Goal: Information Seeking & Learning: Find specific page/section

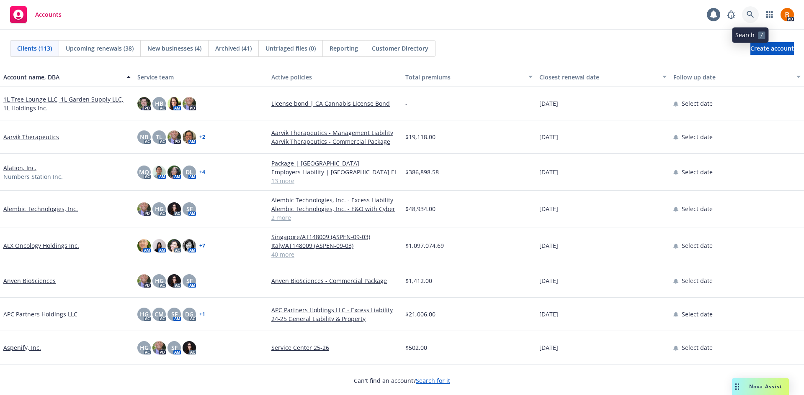
click at [752, 16] on icon at bounding box center [750, 15] width 8 height 8
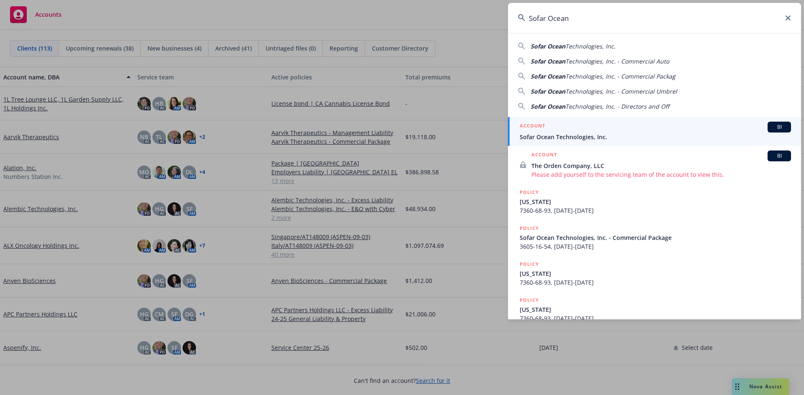
click at [603, 49] on span "Technologies, Inc." at bounding box center [590, 46] width 50 height 8
type input "Sofar Ocean Technologies, Inc."
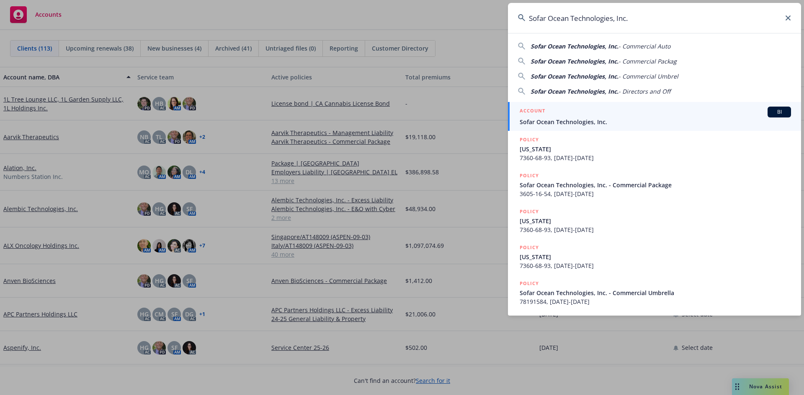
click at [598, 115] on div "ACCOUNT BI" at bounding box center [654, 112] width 271 height 11
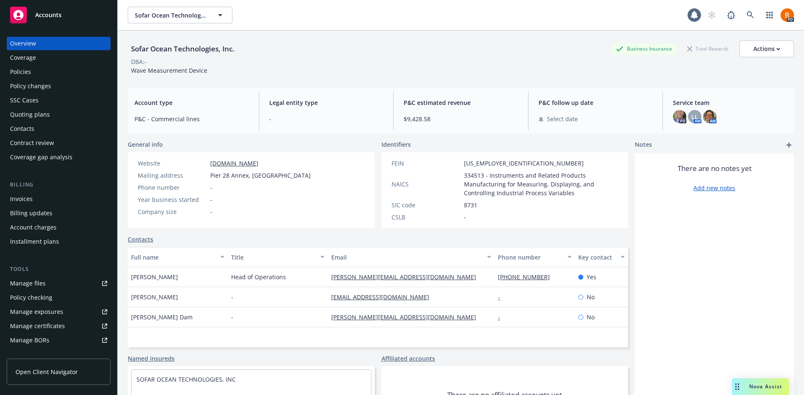
click at [27, 68] on div "Policies" at bounding box center [20, 71] width 21 height 13
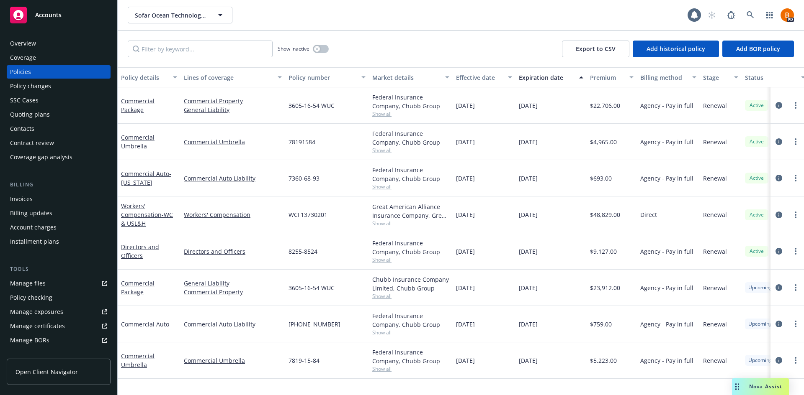
click at [31, 129] on div "Contacts" at bounding box center [22, 128] width 24 height 13
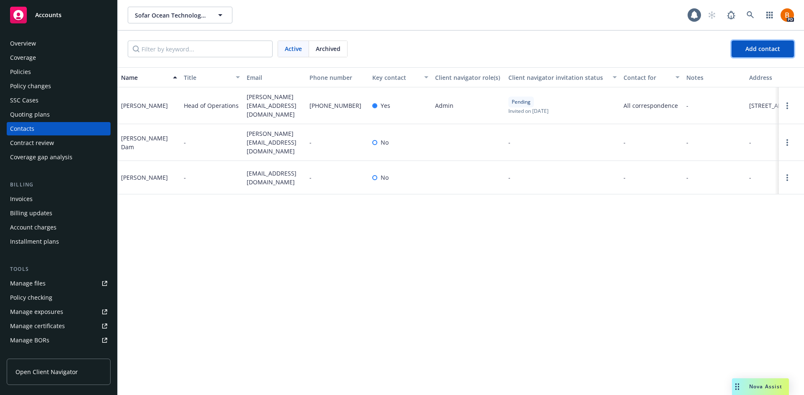
drag, startPoint x: 765, startPoint y: 49, endPoint x: 729, endPoint y: 61, distance: 38.8
click at [765, 49] on span "Add contact" at bounding box center [762, 49] width 35 height 8
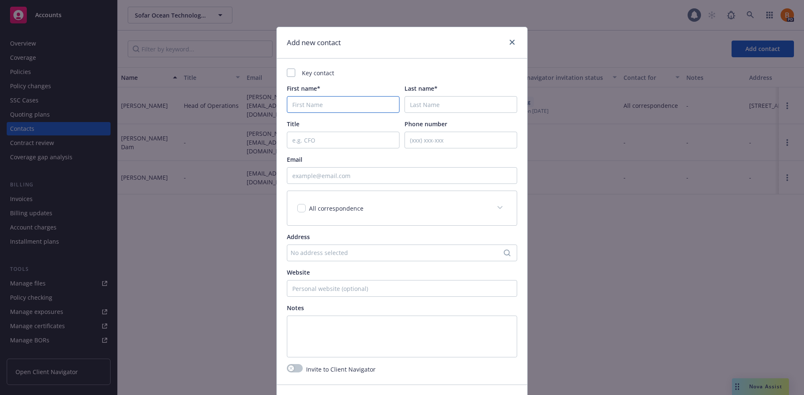
click at [324, 103] on input "First name*" at bounding box center [343, 104] width 113 height 17
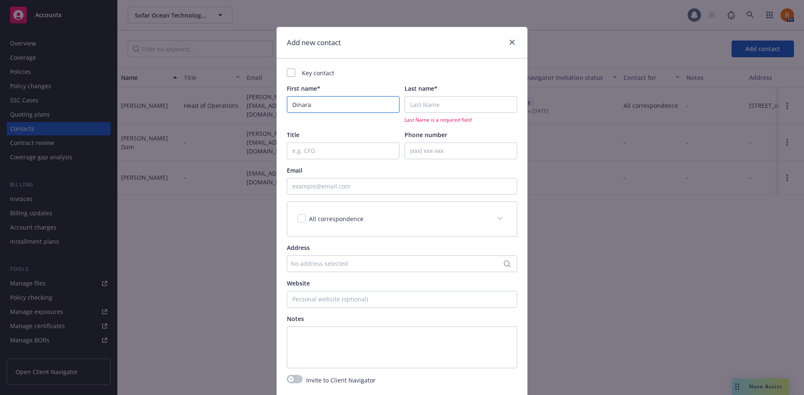
type input "Dinara"
click at [331, 190] on input "Email" at bounding box center [402, 186] width 230 height 17
paste input "[PERSON_NAME] <[EMAIL_ADDRESS][DOMAIN_NAME]>"
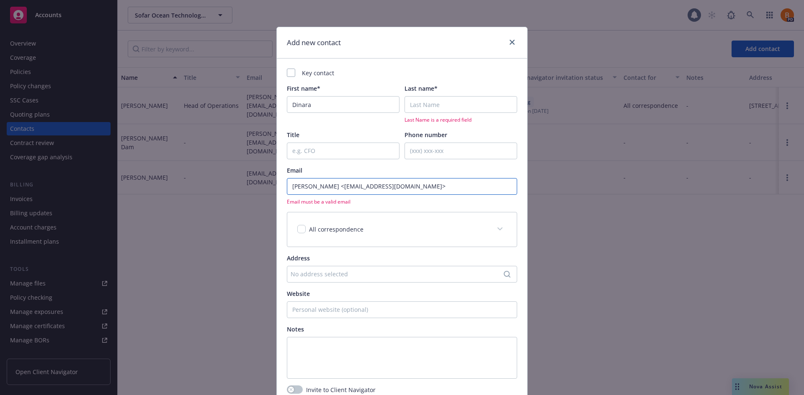
drag, startPoint x: 357, startPoint y: 187, endPoint x: 276, endPoint y: 190, distance: 80.8
click at [277, 190] on div "Key contact First name* [PERSON_NAME] Last name* Last Name is a required field …" at bounding box center [402, 232] width 250 height 346
click at [434, 185] on input "[EMAIL_ADDRESS][DOMAIN_NAME]>" at bounding box center [402, 186] width 230 height 17
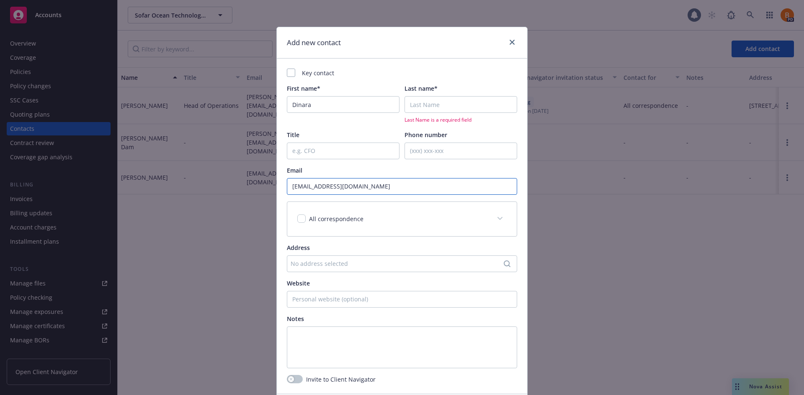
type input "[EMAIL_ADDRESS][DOMAIN_NAME]"
click at [443, 108] on input "Last name*" at bounding box center [460, 104] width 113 height 17
paste input "[PERSON_NAME] <"
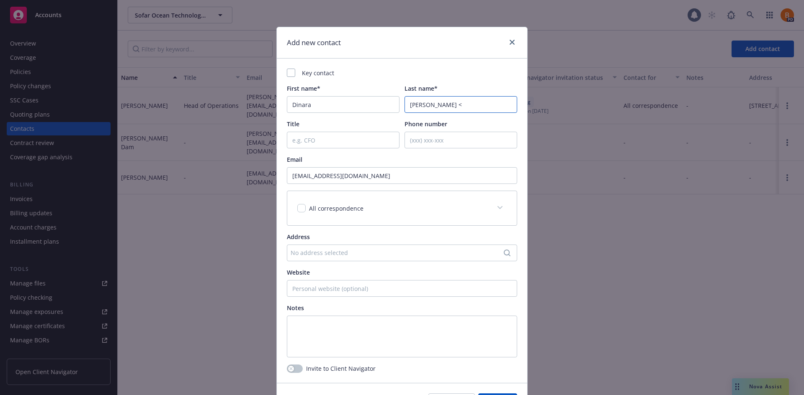
drag, startPoint x: 428, startPoint y: 103, endPoint x: 385, endPoint y: 108, distance: 43.3
click at [385, 108] on div "First name* [PERSON_NAME] Last name* [PERSON_NAME] <" at bounding box center [402, 98] width 230 height 29
click at [459, 106] on input "[PERSON_NAME] <" at bounding box center [460, 104] width 113 height 17
type input "[PERSON_NAME]"
click at [354, 122] on div "Title" at bounding box center [343, 124] width 113 height 9
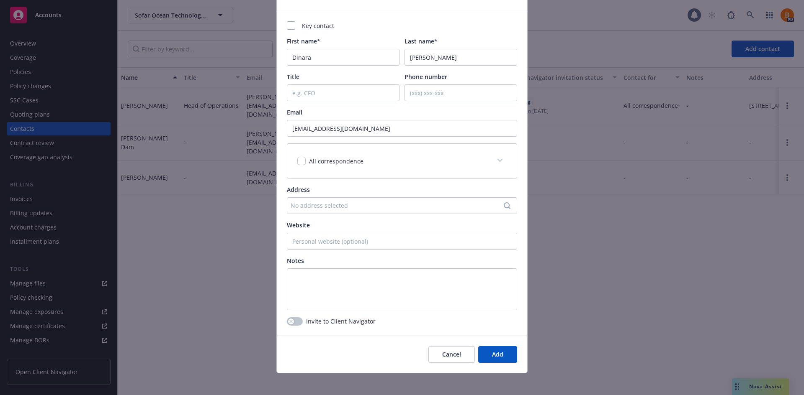
scroll to position [52, 0]
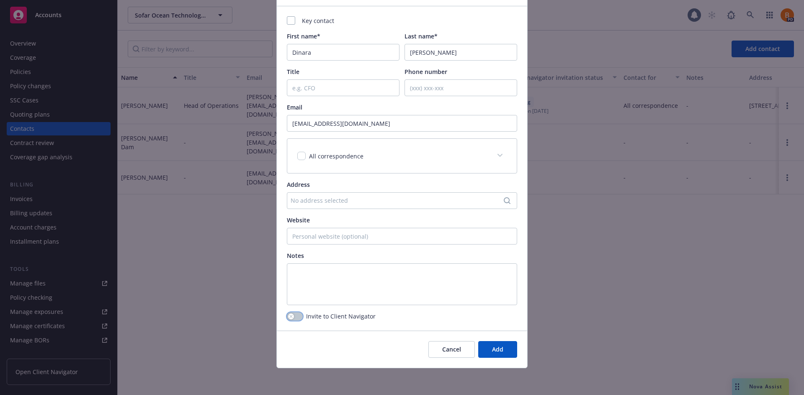
click at [288, 319] on div "button" at bounding box center [291, 317] width 6 height 6
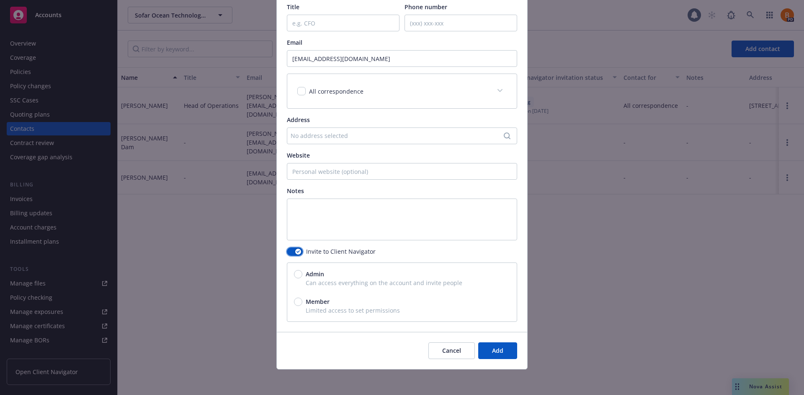
scroll to position [118, 0]
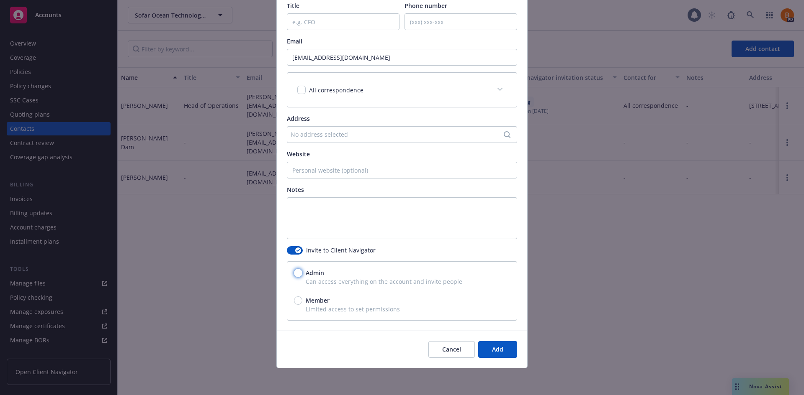
click at [294, 275] on input "Admin" at bounding box center [298, 273] width 8 height 8
radio input "true"
click at [492, 351] on span "Add" at bounding box center [497, 350] width 11 height 8
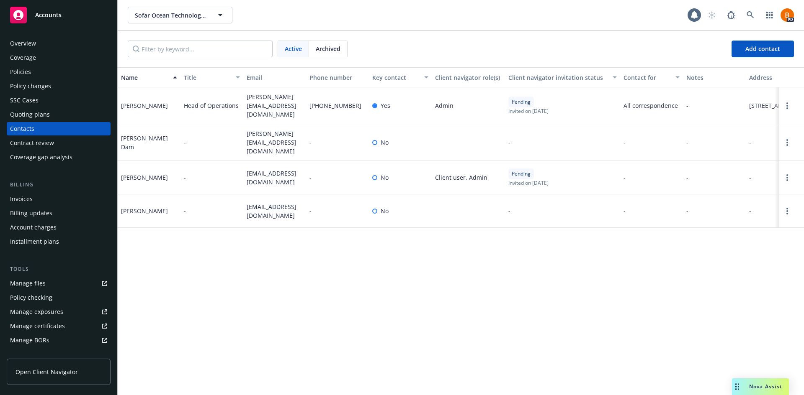
drag, startPoint x: 38, startPoint y: 70, endPoint x: 51, endPoint y: 68, distance: 13.1
click at [38, 70] on div "Policies" at bounding box center [58, 71] width 97 height 13
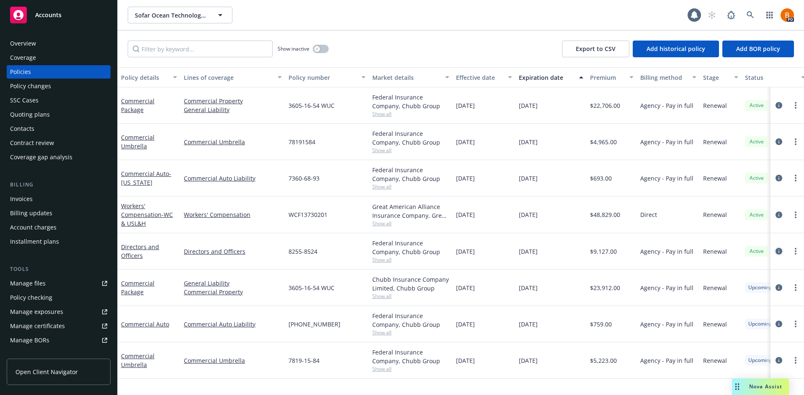
click at [778, 252] on icon "circleInformation" at bounding box center [778, 251] width 7 height 7
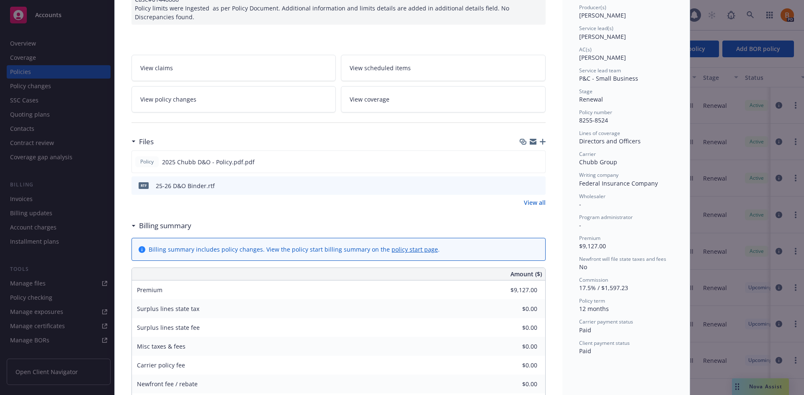
scroll to position [126, 0]
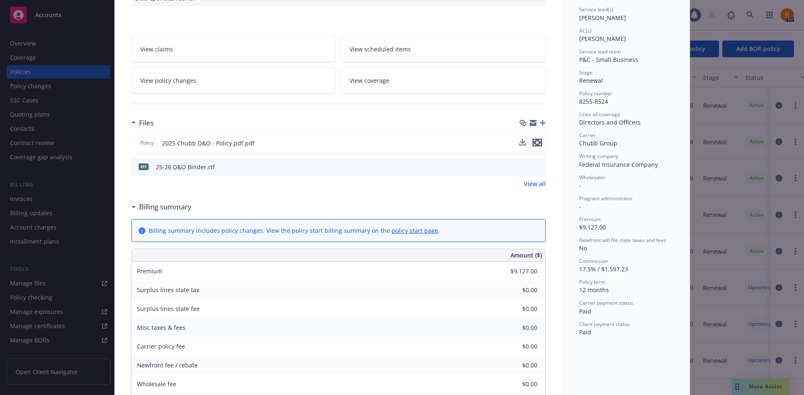
click at [536, 144] on icon "preview file" at bounding box center [537, 143] width 8 height 6
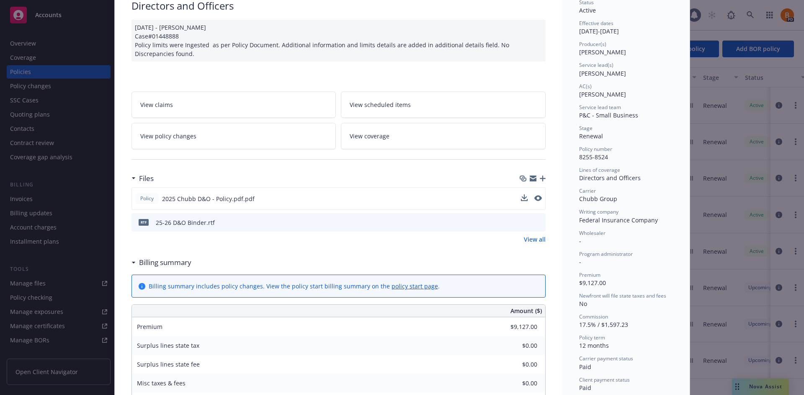
scroll to position [0, 0]
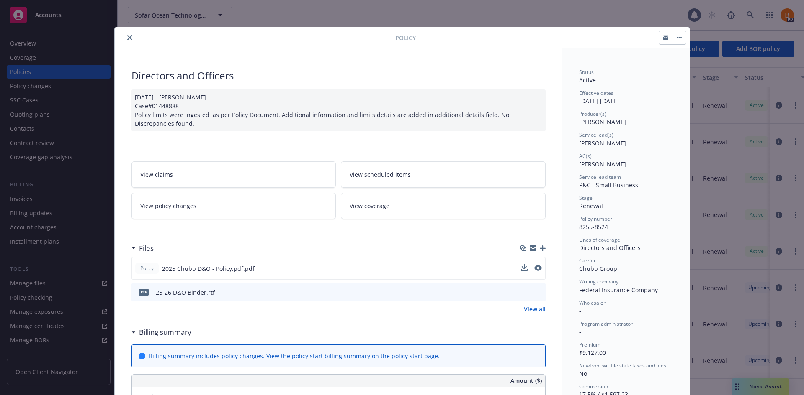
drag, startPoint x: 132, startPoint y: 33, endPoint x: 125, endPoint y: 37, distance: 8.5
click at [132, 33] on div at bounding box center [256, 38] width 277 height 10
click at [127, 37] on icon "close" at bounding box center [129, 37] width 5 height 5
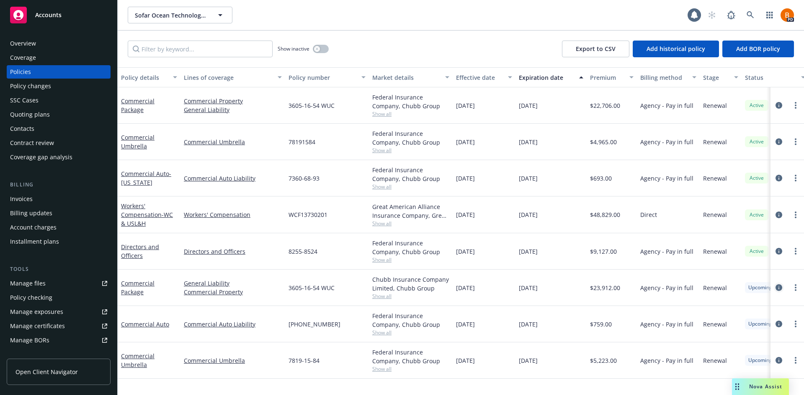
click at [776, 287] on icon "circleInformation" at bounding box center [778, 288] width 7 height 7
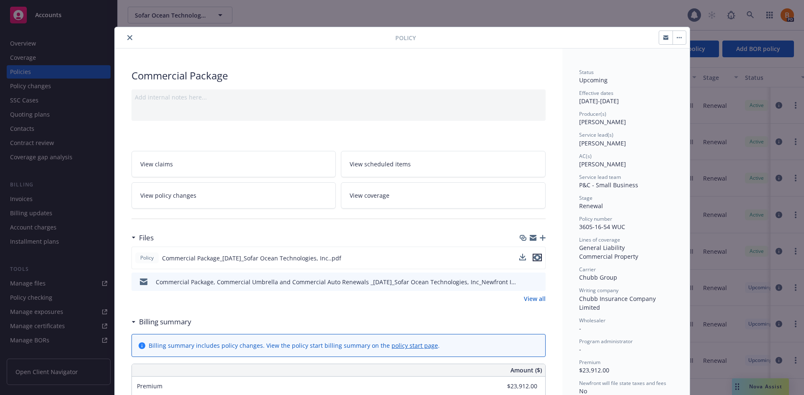
click at [534, 259] on icon "preview file" at bounding box center [537, 258] width 8 height 6
click at [127, 44] on div "Policy" at bounding box center [402, 37] width 575 height 21
click at [127, 39] on icon "close" at bounding box center [129, 37] width 5 height 5
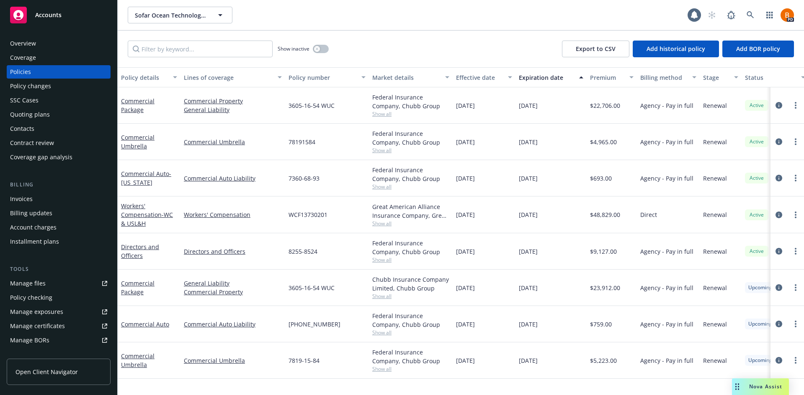
click at [759, 389] on span "Nova Assist" at bounding box center [765, 386] width 33 height 7
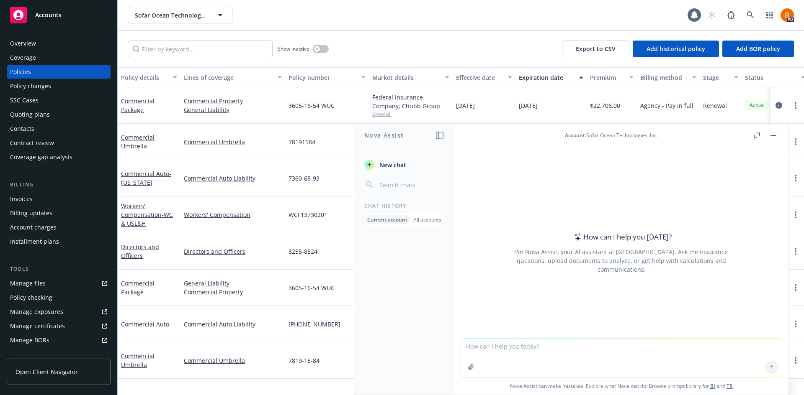
click at [437, 138] on icon "button" at bounding box center [440, 136] width 8 height 8
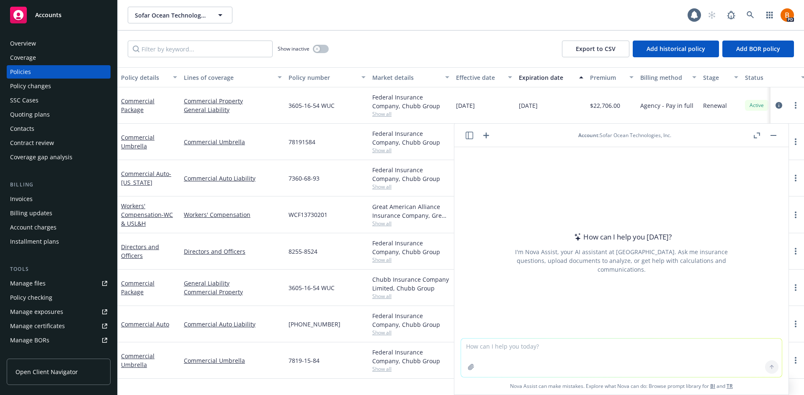
click at [467, 137] on icon "button" at bounding box center [469, 136] width 8 height 8
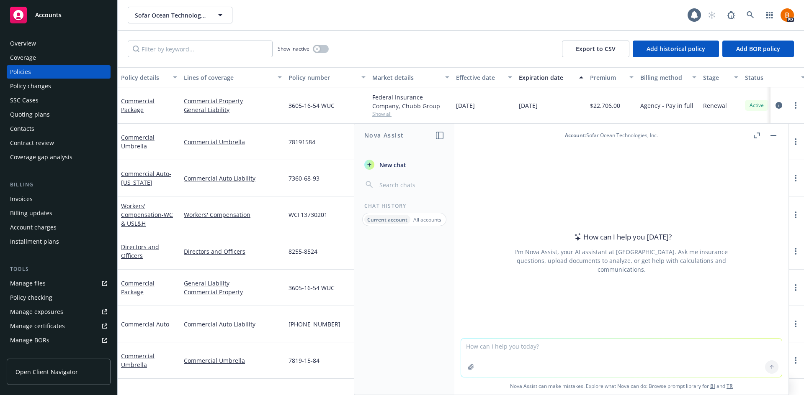
click at [431, 217] on p "All accounts" at bounding box center [427, 219] width 28 height 7
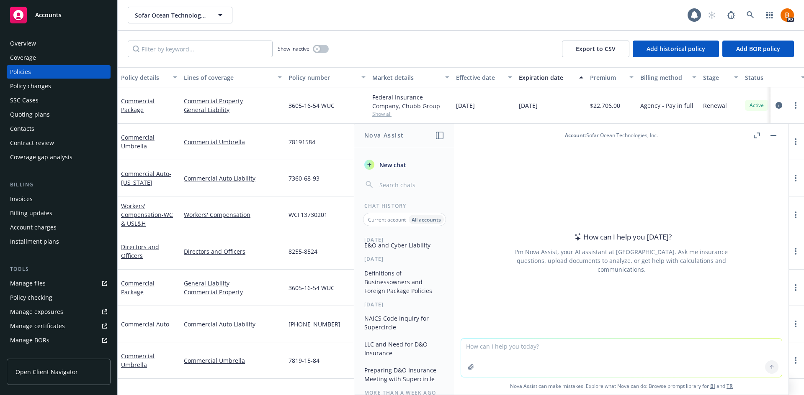
scroll to position [84, 0]
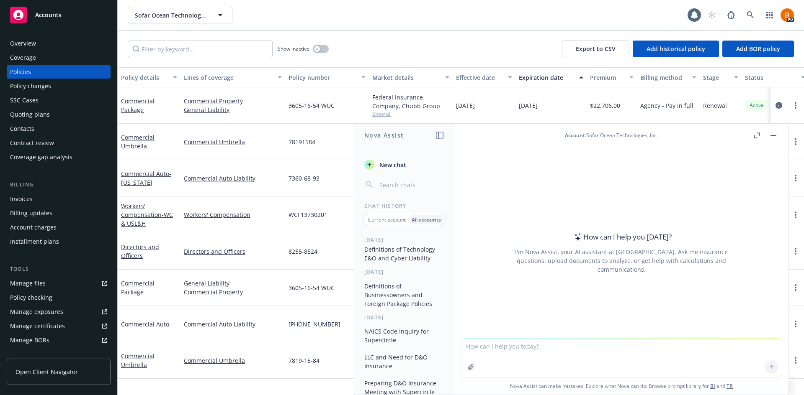
click at [405, 264] on button "Definitions of Technology E&O and Cyber Liability" at bounding box center [404, 254] width 87 height 23
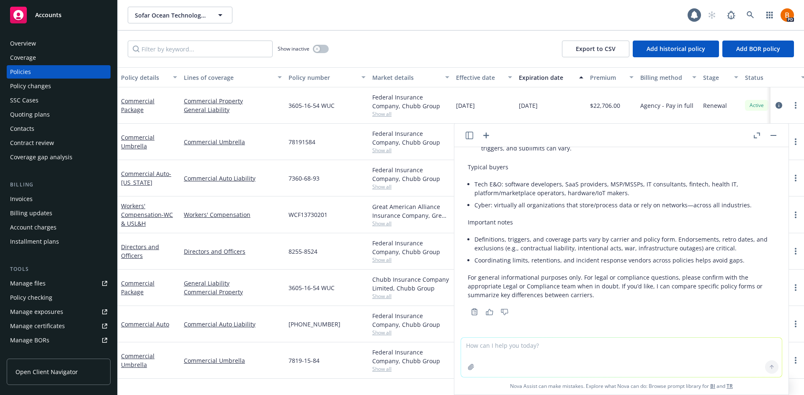
scroll to position [362, 0]
click at [755, 136] on icon "button" at bounding box center [756, 136] width 6 height 6
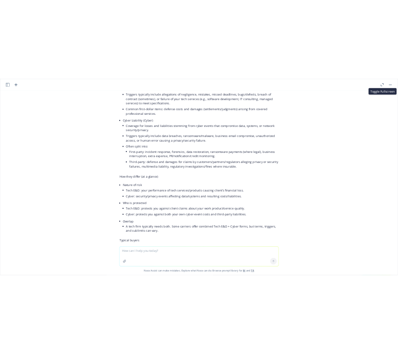
scroll to position [0, 0]
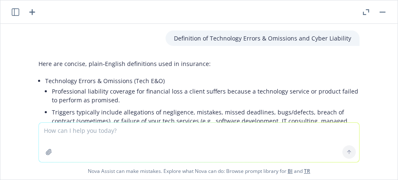
click at [210, 146] on textarea at bounding box center [199, 142] width 321 height 39
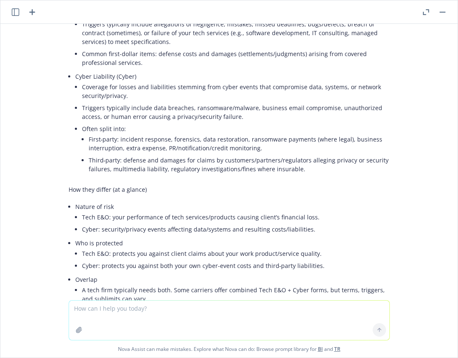
scroll to position [67, 0]
